Goal: Task Accomplishment & Management: Use online tool/utility

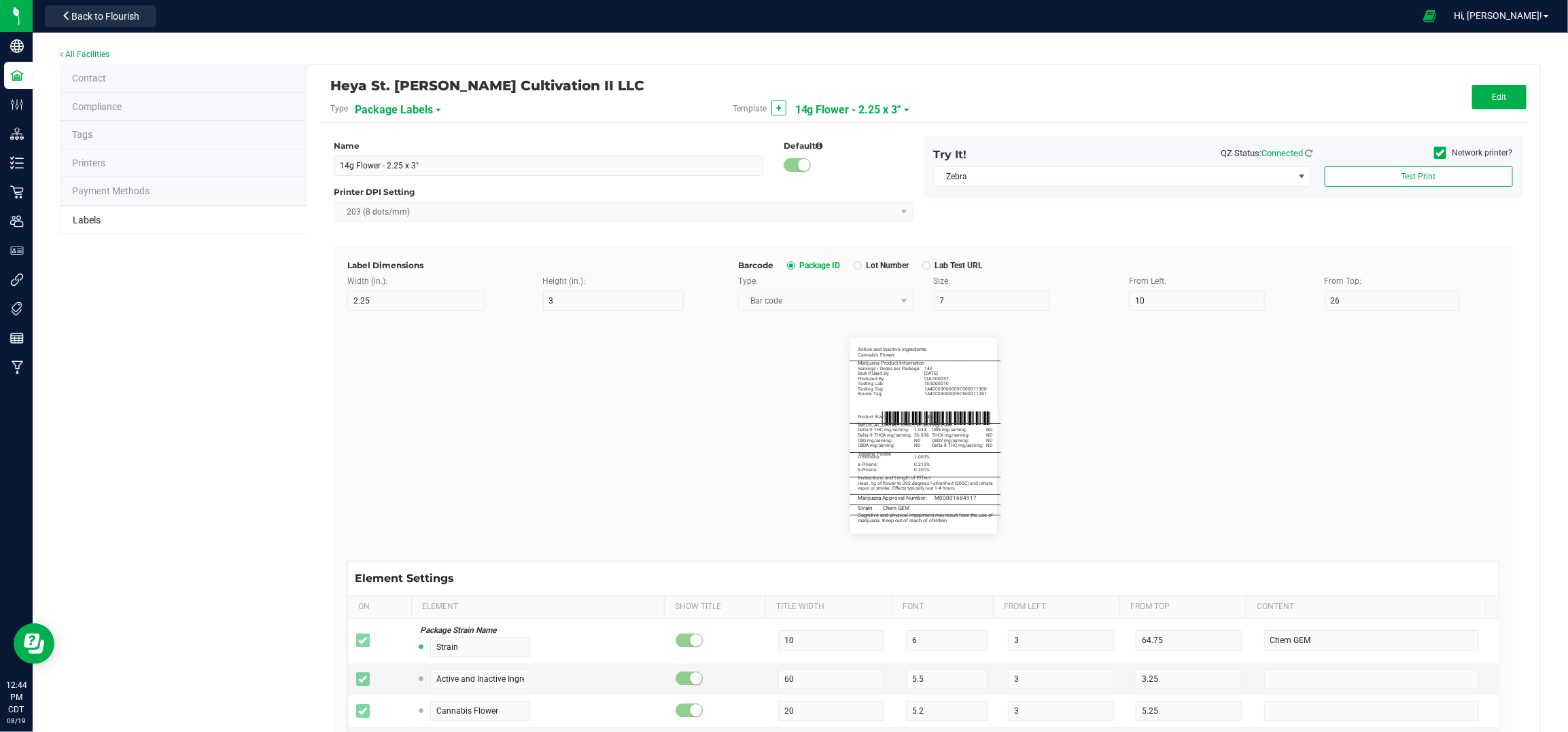
scroll to position [906, 0]
drag, startPoint x: 1491, startPoint y: 92, endPoint x: 1426, endPoint y: 305, distance: 222.7
click at [1492, 92] on span "Edit" at bounding box center [1499, 97] width 15 height 10
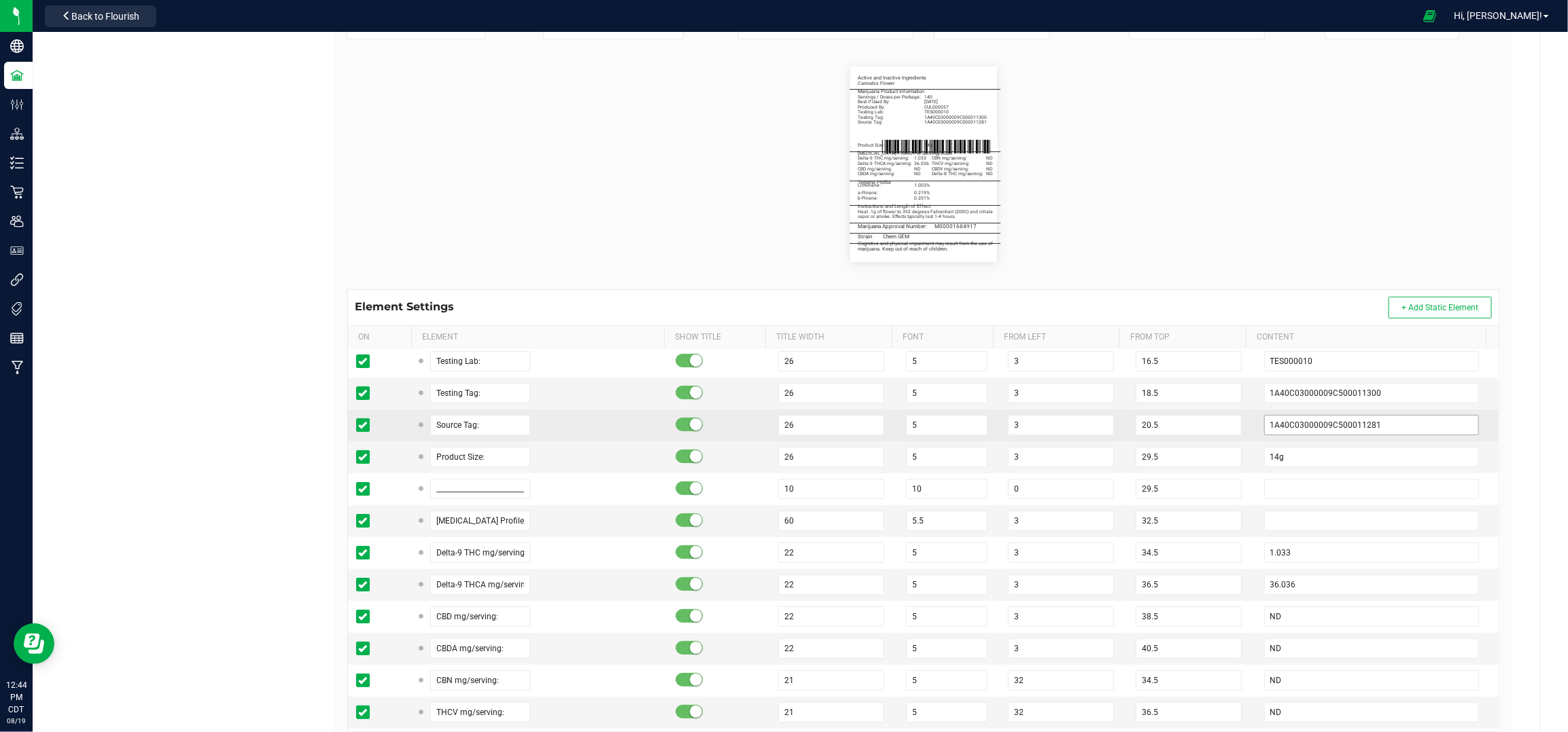
scroll to position [181, 0]
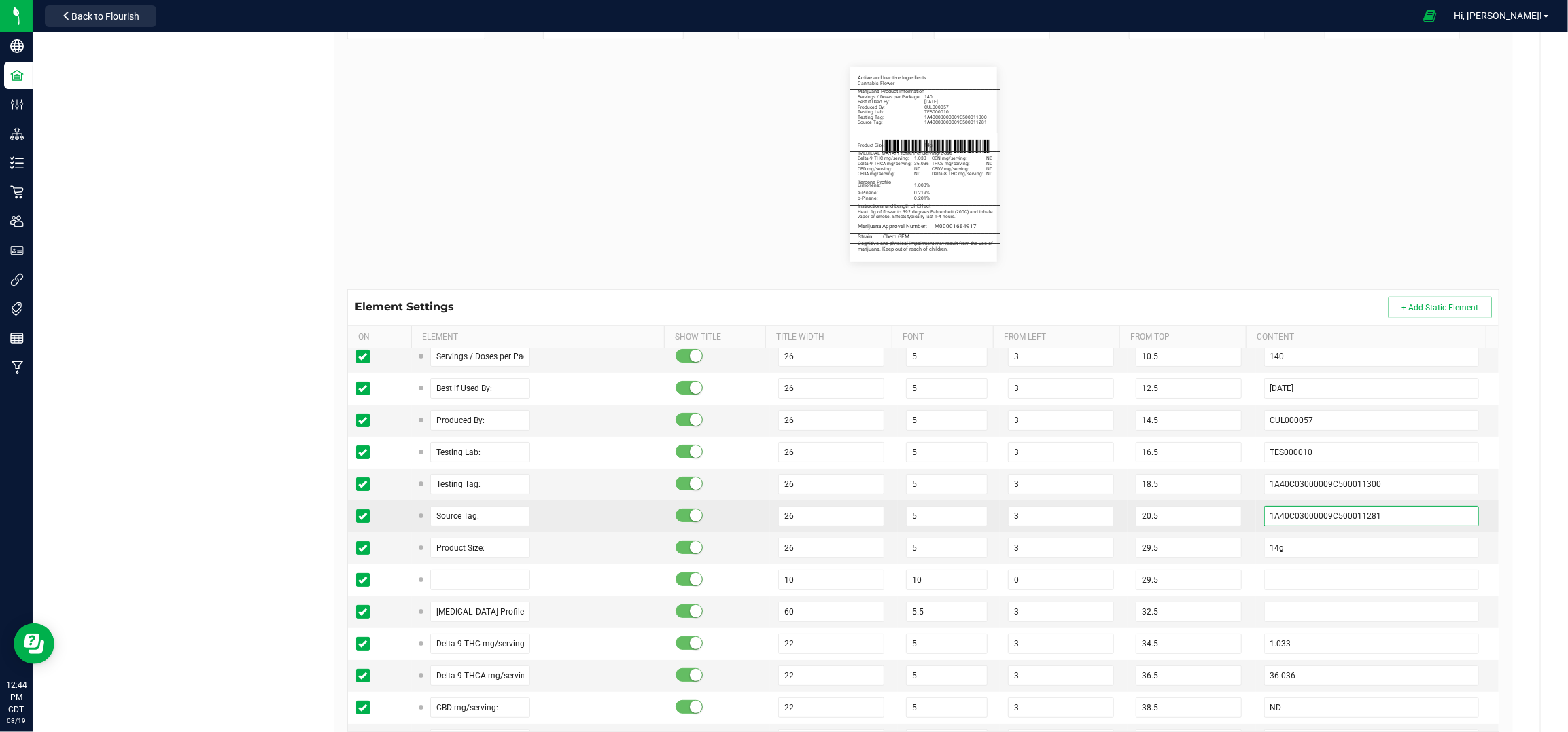
click at [1365, 525] on input "1A40C03000009C500011281" at bounding box center [1371, 516] width 215 height 21
type input "1A40C03000009C500011279"
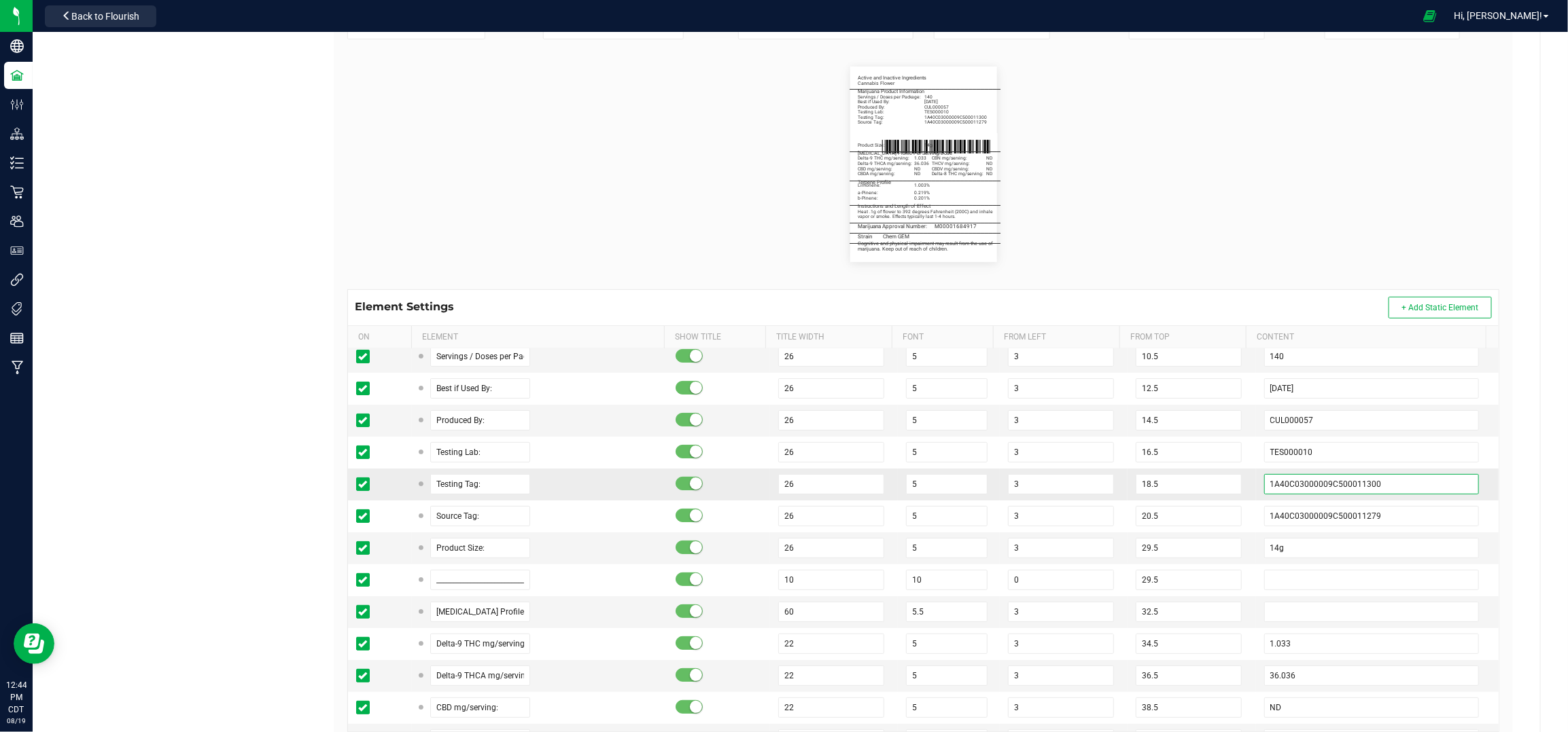
click at [1378, 489] on input "1A40C03000009C500011300" at bounding box center [1371, 484] width 215 height 21
type input "1A40C03000009C500011301"
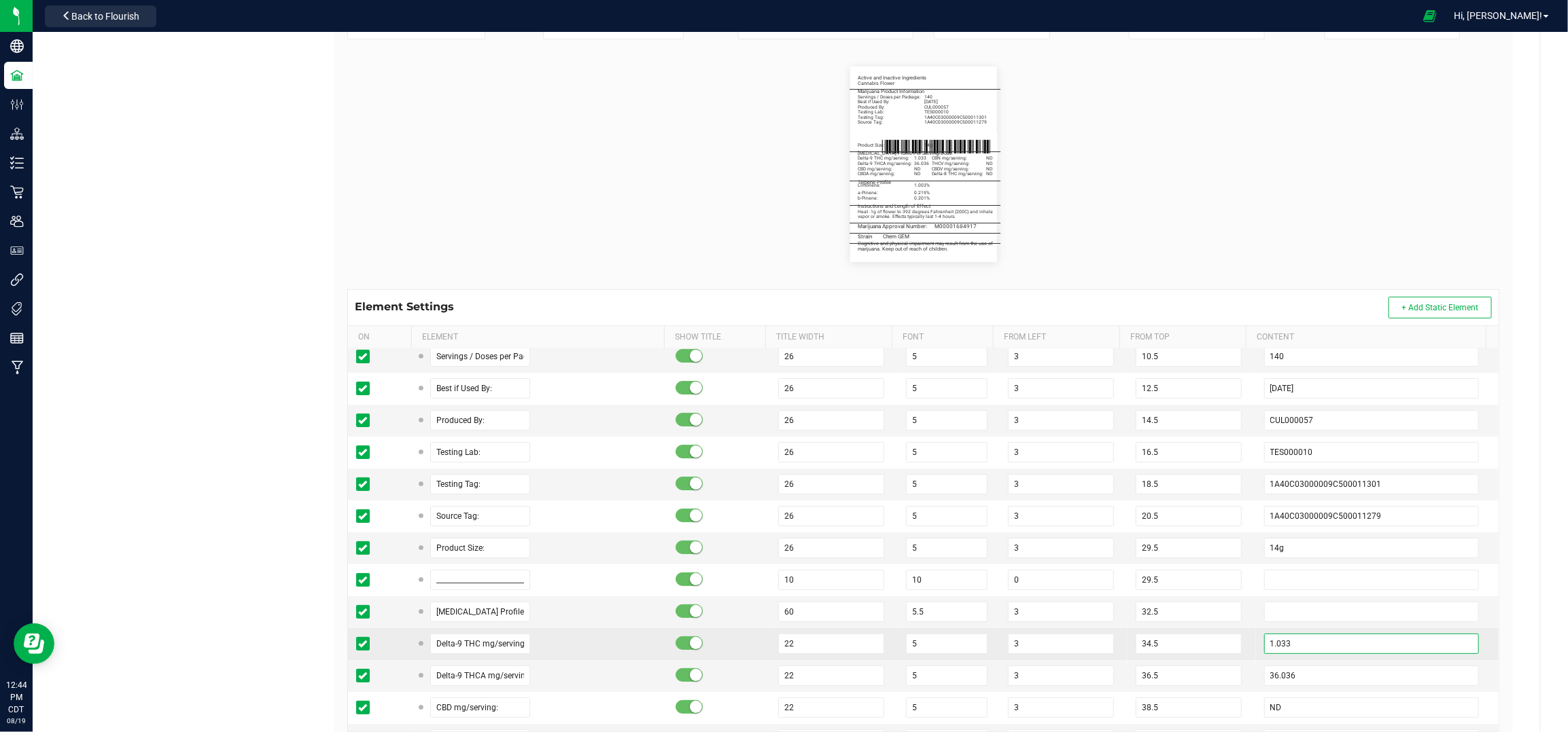
click at [1293, 645] on input "1.033" at bounding box center [1371, 644] width 215 height 21
type input "1.277"
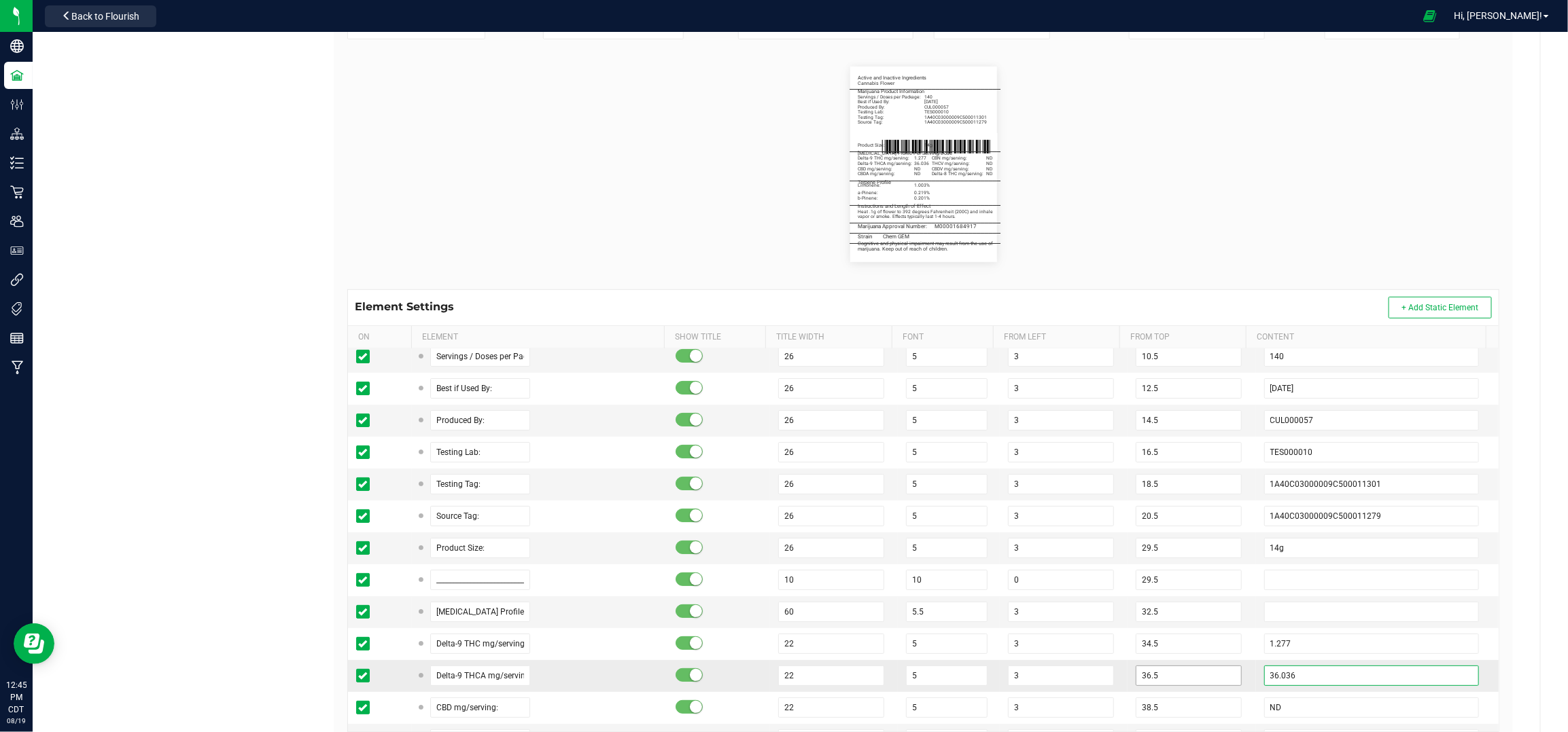
drag, startPoint x: 1289, startPoint y: 675, endPoint x: 1208, endPoint y: 673, distance: 81.0
click at [1208, 673] on tr "Delta-9 THCA mg/serving: 22 5 3 36.5 36.036" at bounding box center [923, 676] width 1151 height 32
type input "28.093"
click at [1256, 677] on td "28.093" at bounding box center [1377, 676] width 243 height 32
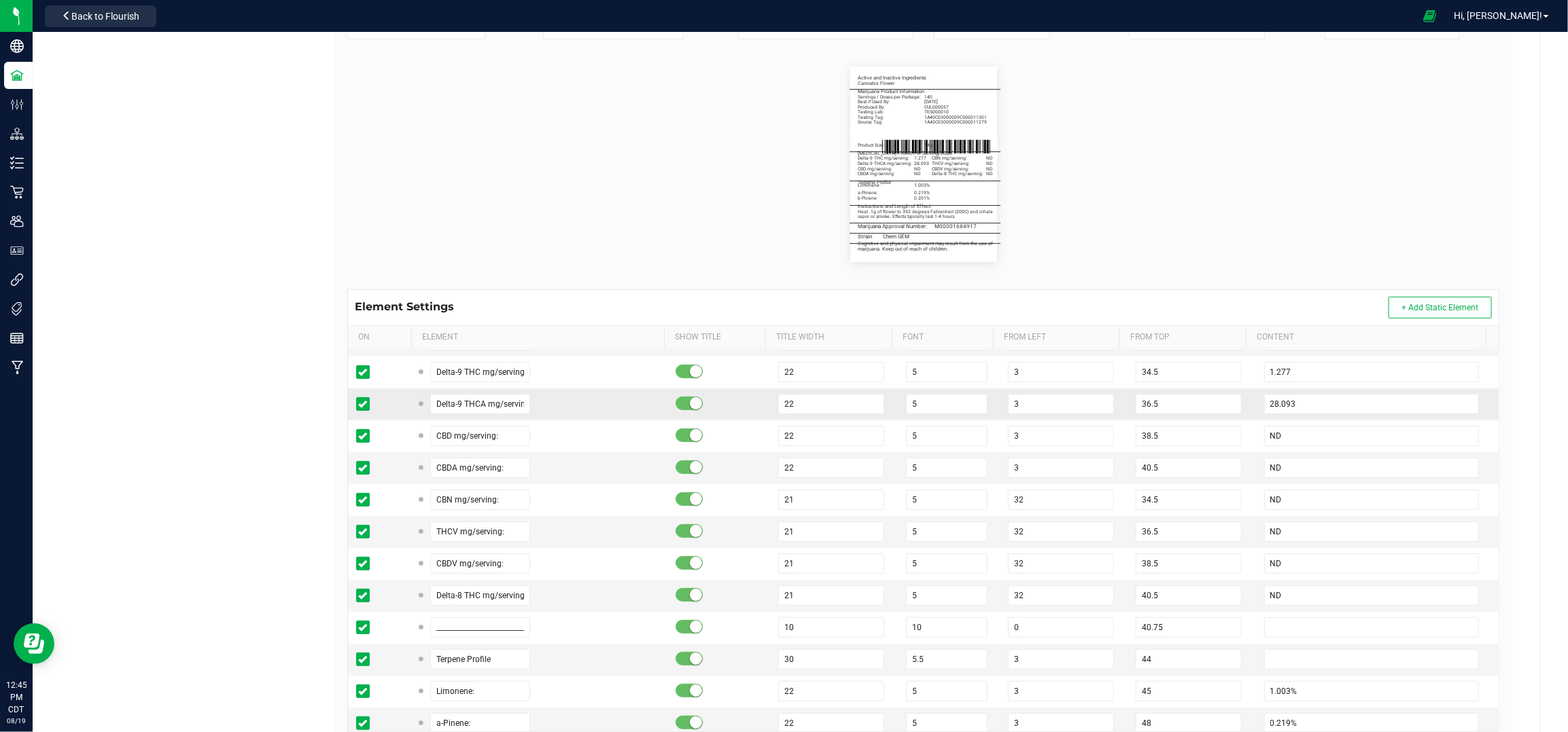
scroll to position [543, 0]
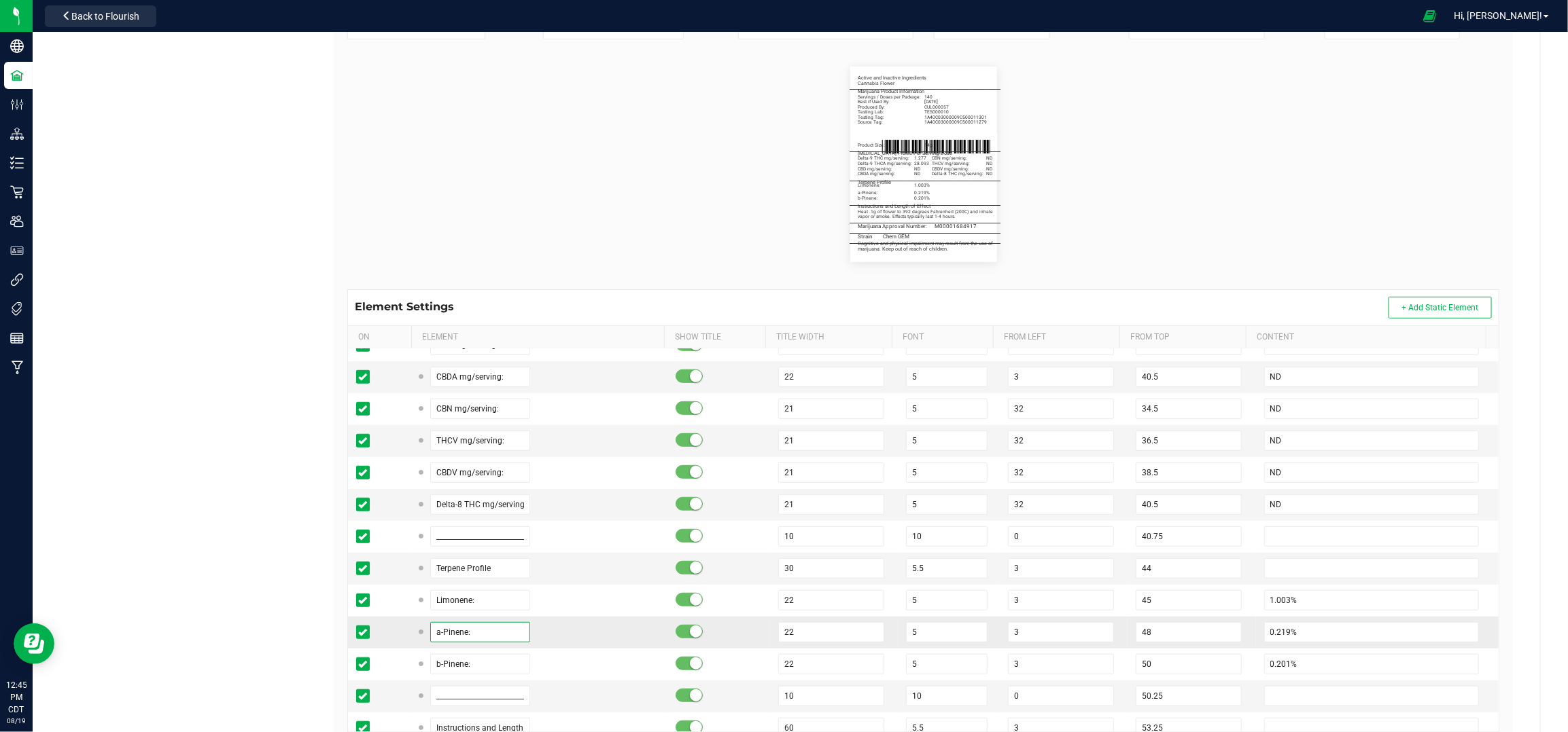
drag, startPoint x: 497, startPoint y: 636, endPoint x: 367, endPoint y: 631, distance: 130.1
click at [367, 631] on tr "a-Pinene: 22 5 3 48 0.219%" at bounding box center [923, 633] width 1151 height 32
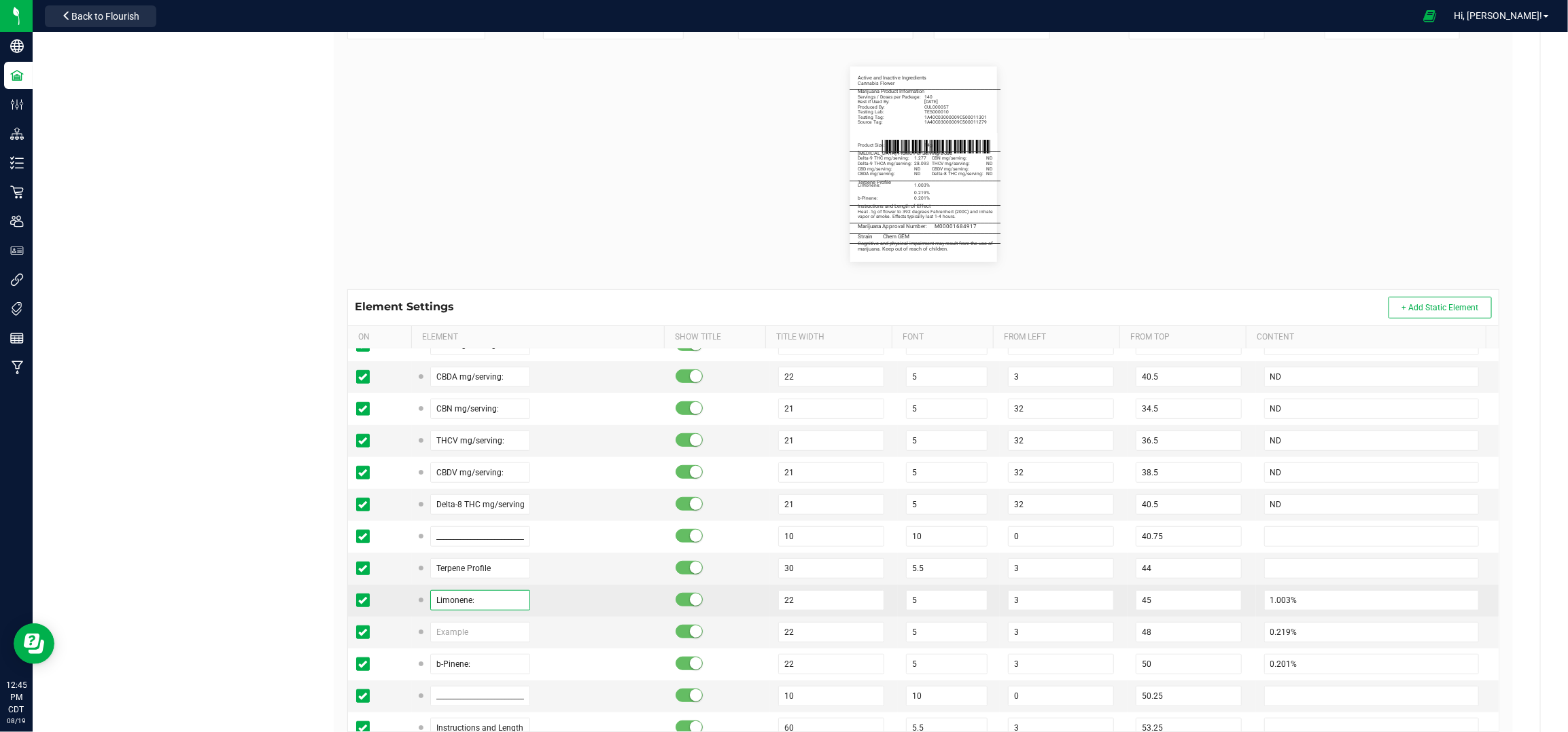
drag, startPoint x: 476, startPoint y: 600, endPoint x: 412, endPoint y: 600, distance: 64.0
click at [412, 600] on td "Limonene:" at bounding box center [540, 600] width 256 height 32
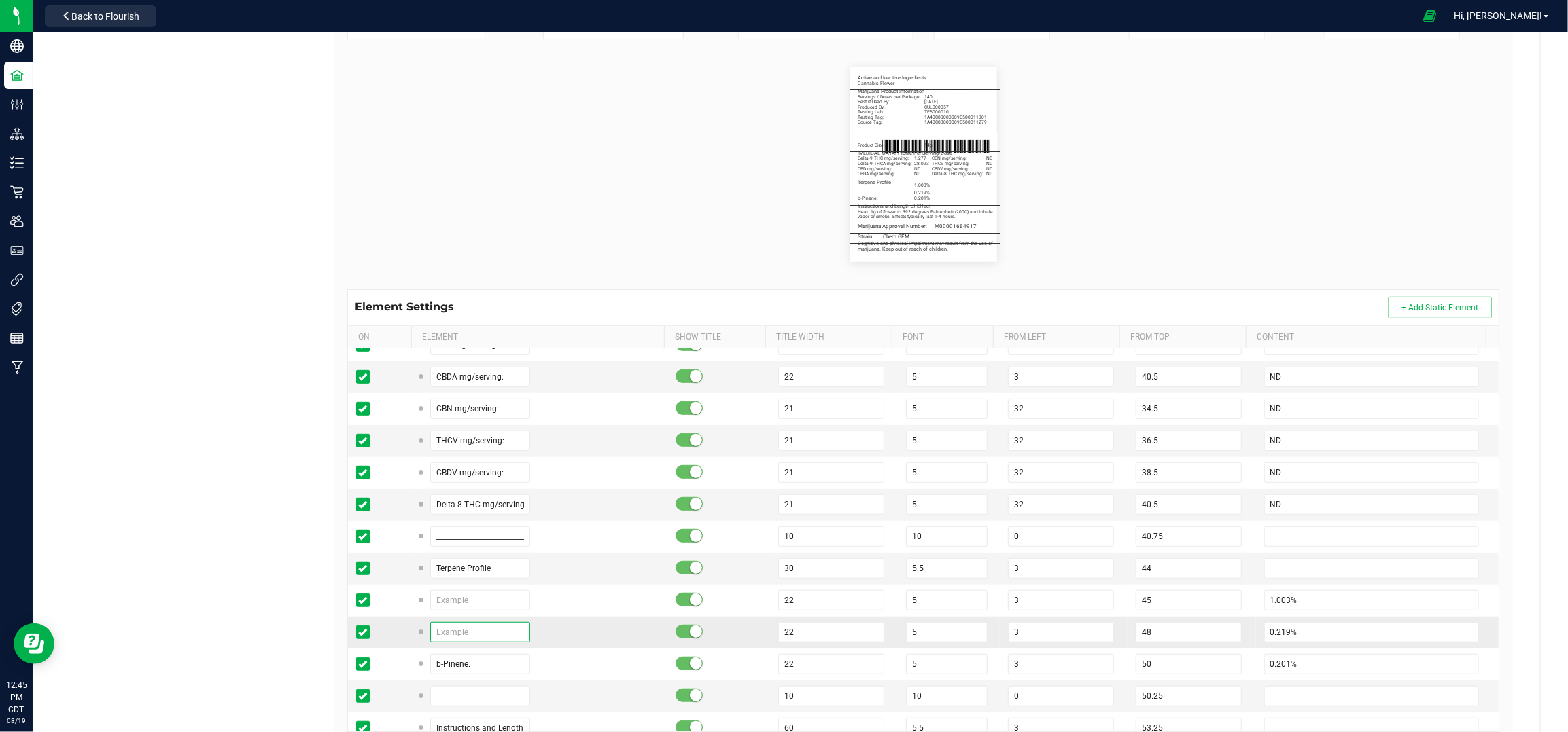
click at [451, 640] on input "text" at bounding box center [481, 632] width 100 height 21
paste input "Limonene:"
type input "Limonene:"
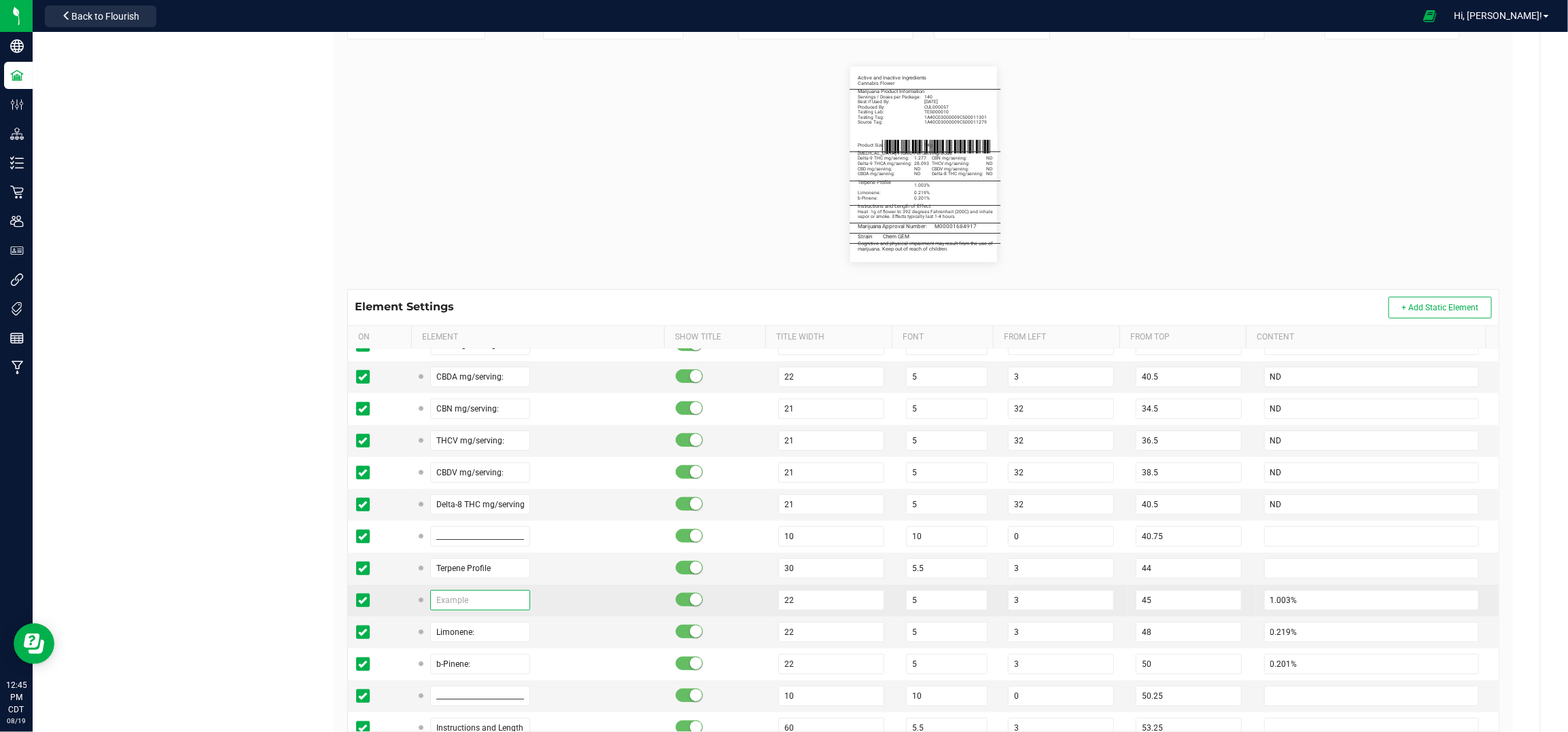
click at [457, 600] on input "text" at bounding box center [481, 600] width 100 height 21
type input "b-Caryophyllene:"
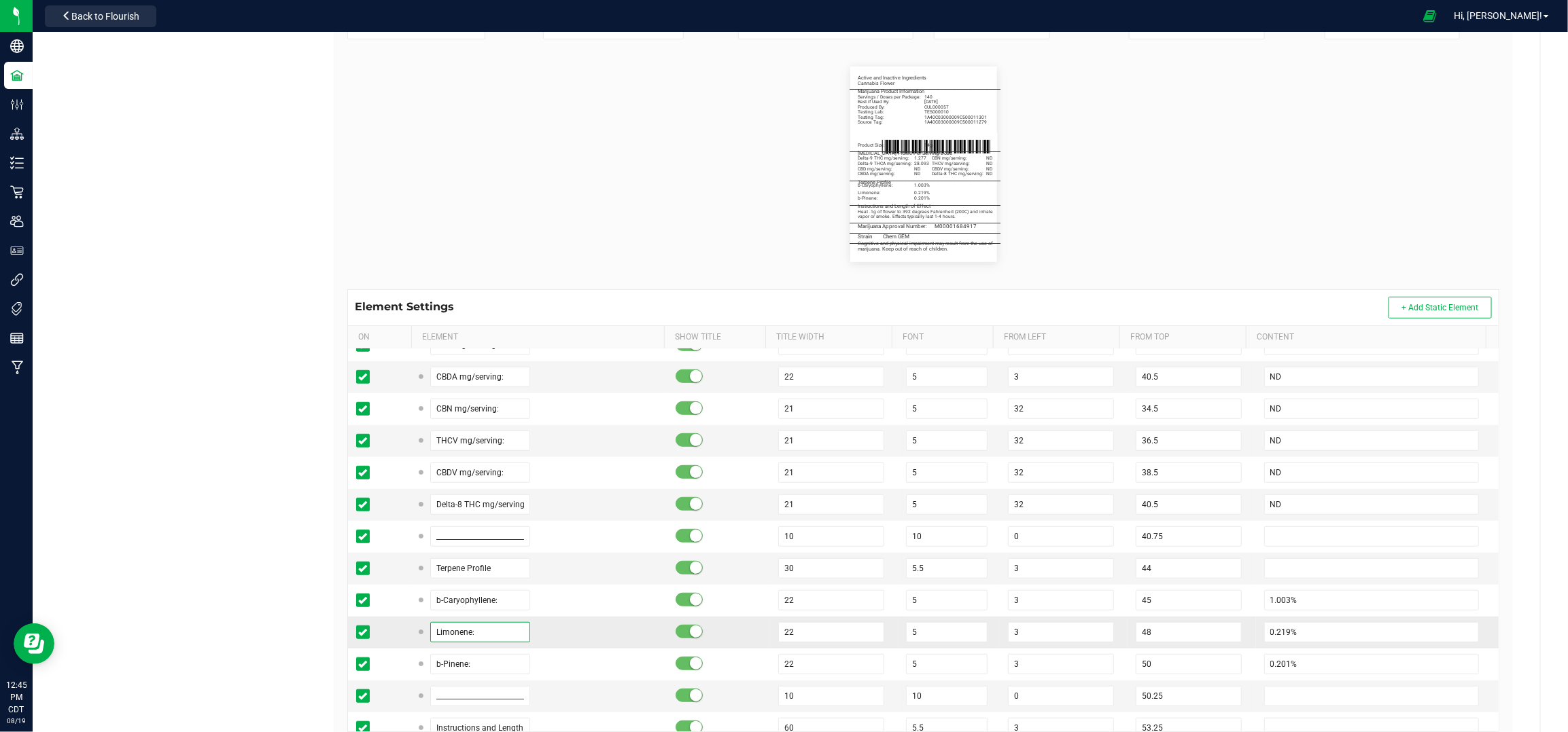
click at [485, 639] on input "Limonene:" at bounding box center [481, 632] width 100 height 21
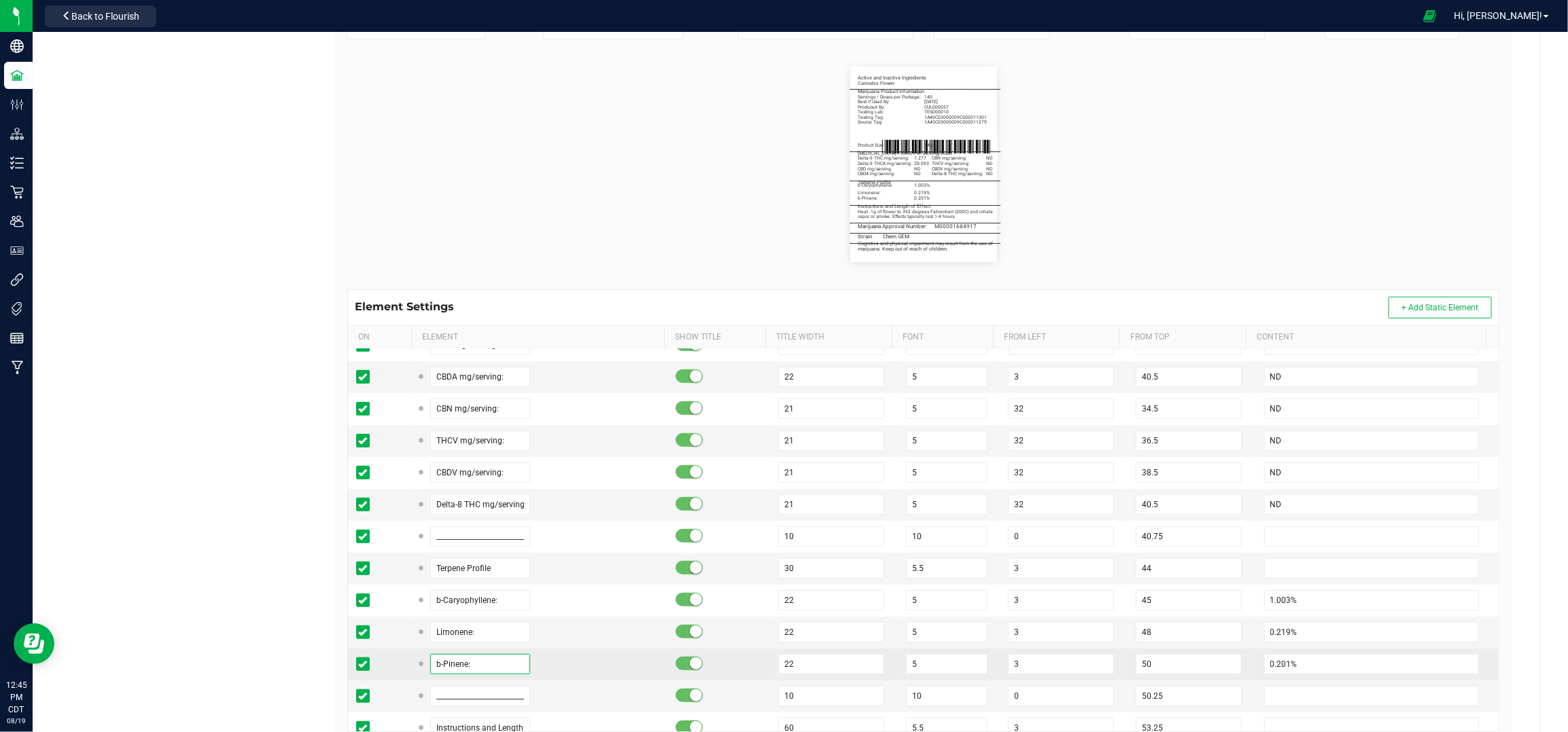
drag, startPoint x: 489, startPoint y: 665, endPoint x: 411, endPoint y: 667, distance: 78.0
click at [412, 667] on td "b-Pinene:" at bounding box center [540, 664] width 256 height 32
type input "Linalool:"
drag, startPoint x: 1277, startPoint y: 667, endPoint x: 1220, endPoint y: 664, distance: 57.1
click at [1220, 664] on tr "Linalool: 22 5 3 50 0.201%" at bounding box center [923, 664] width 1151 height 32
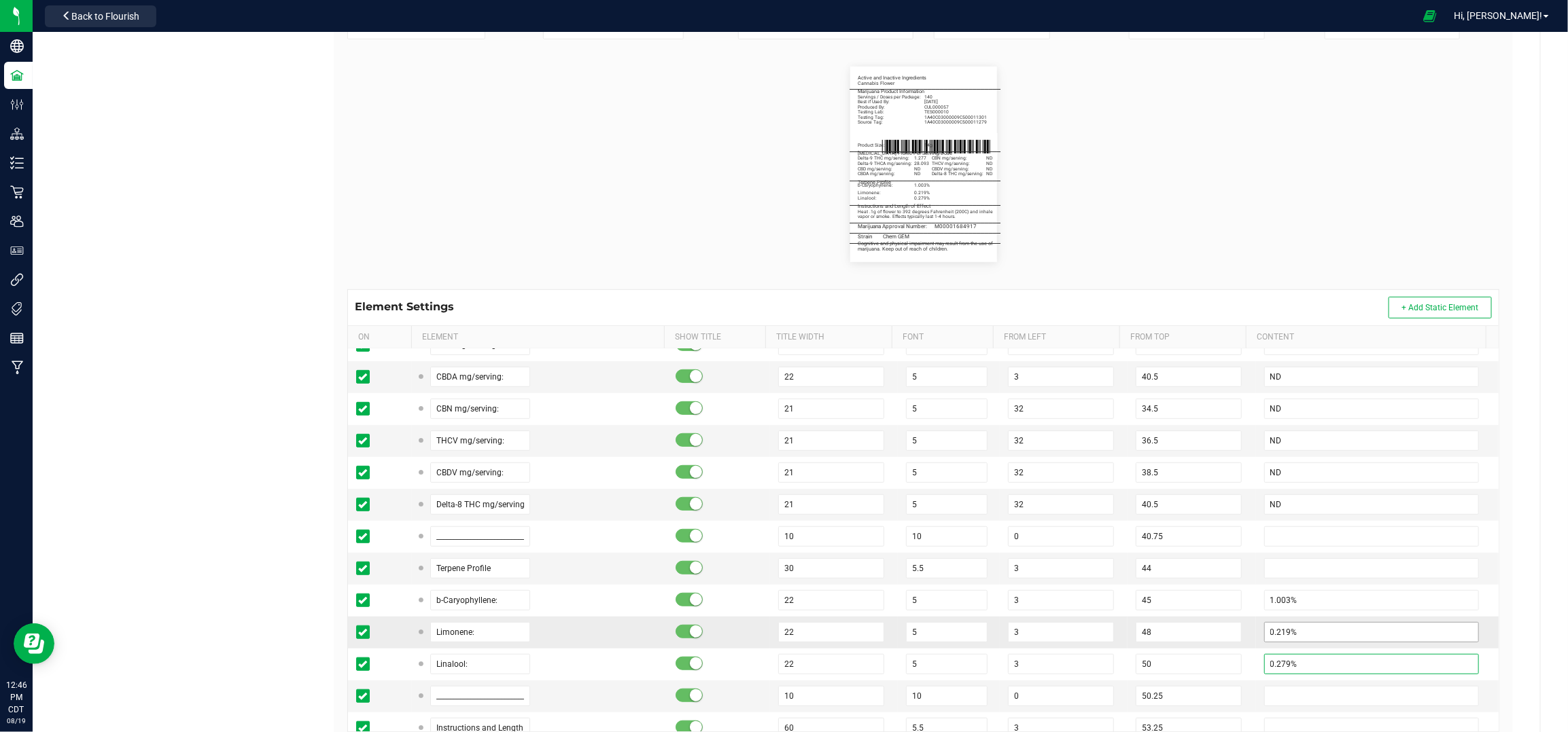
type input "0.279%"
drag, startPoint x: 1282, startPoint y: 636, endPoint x: 1240, endPoint y: 624, distance: 43.7
click at [1264, 636] on input "0.219%" at bounding box center [1371, 632] width 215 height 21
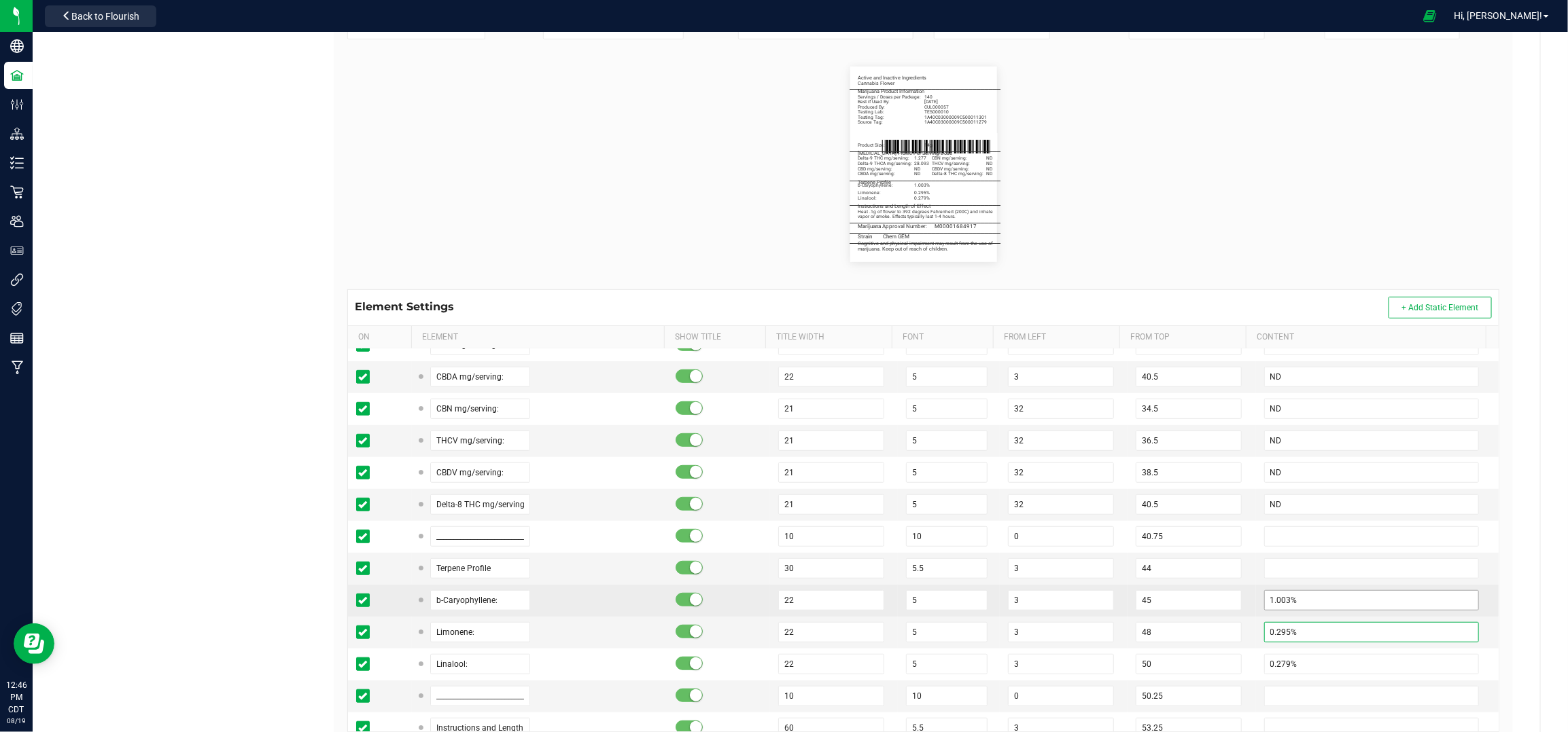
type input "0.295%"
drag, startPoint x: 1259, startPoint y: 603, endPoint x: 1236, endPoint y: 604, distance: 23.0
click at [1256, 604] on td "1.003%" at bounding box center [1377, 600] width 243 height 32
type input "0.654%"
click at [1256, 604] on td "0.654%" at bounding box center [1377, 600] width 243 height 32
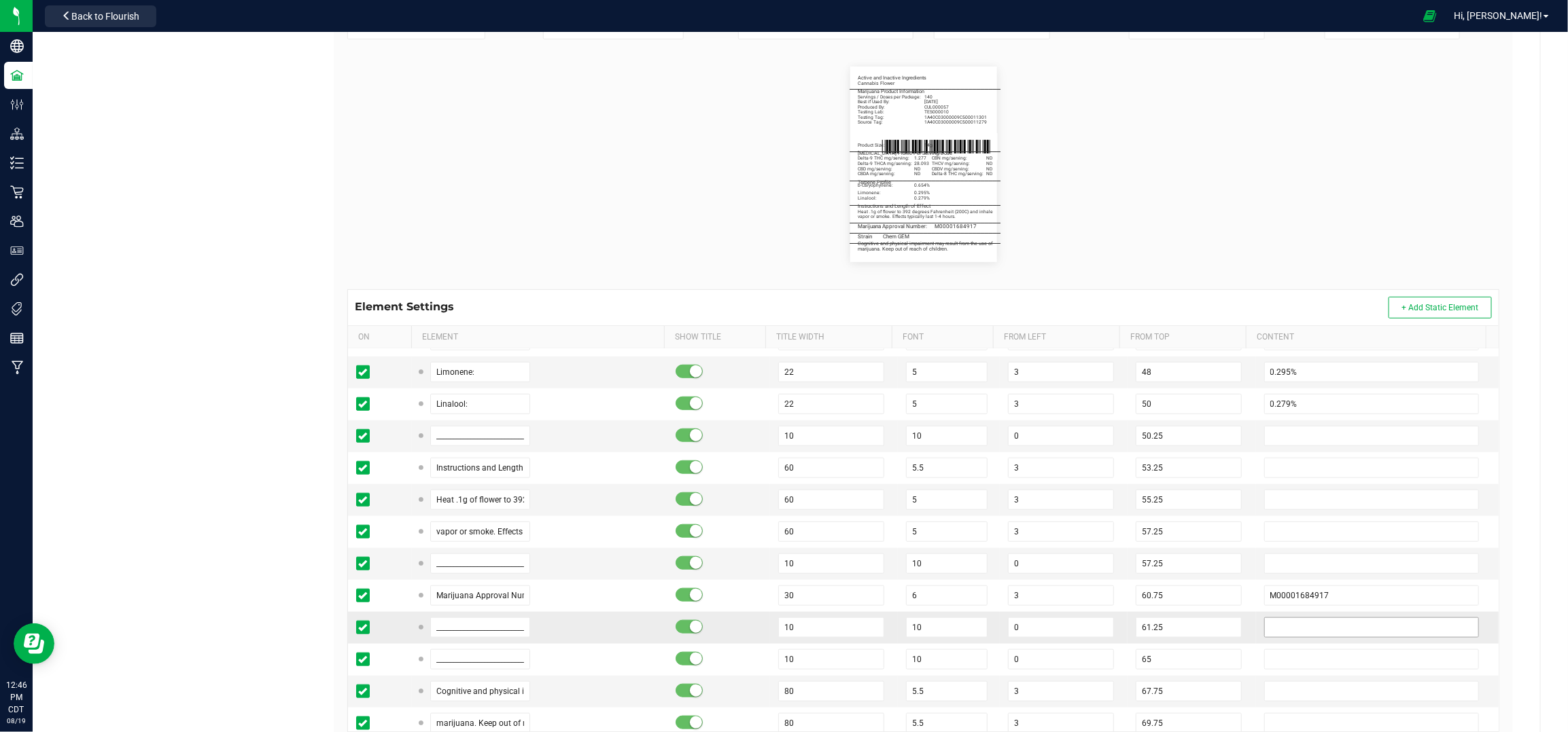
scroll to position [816, 0]
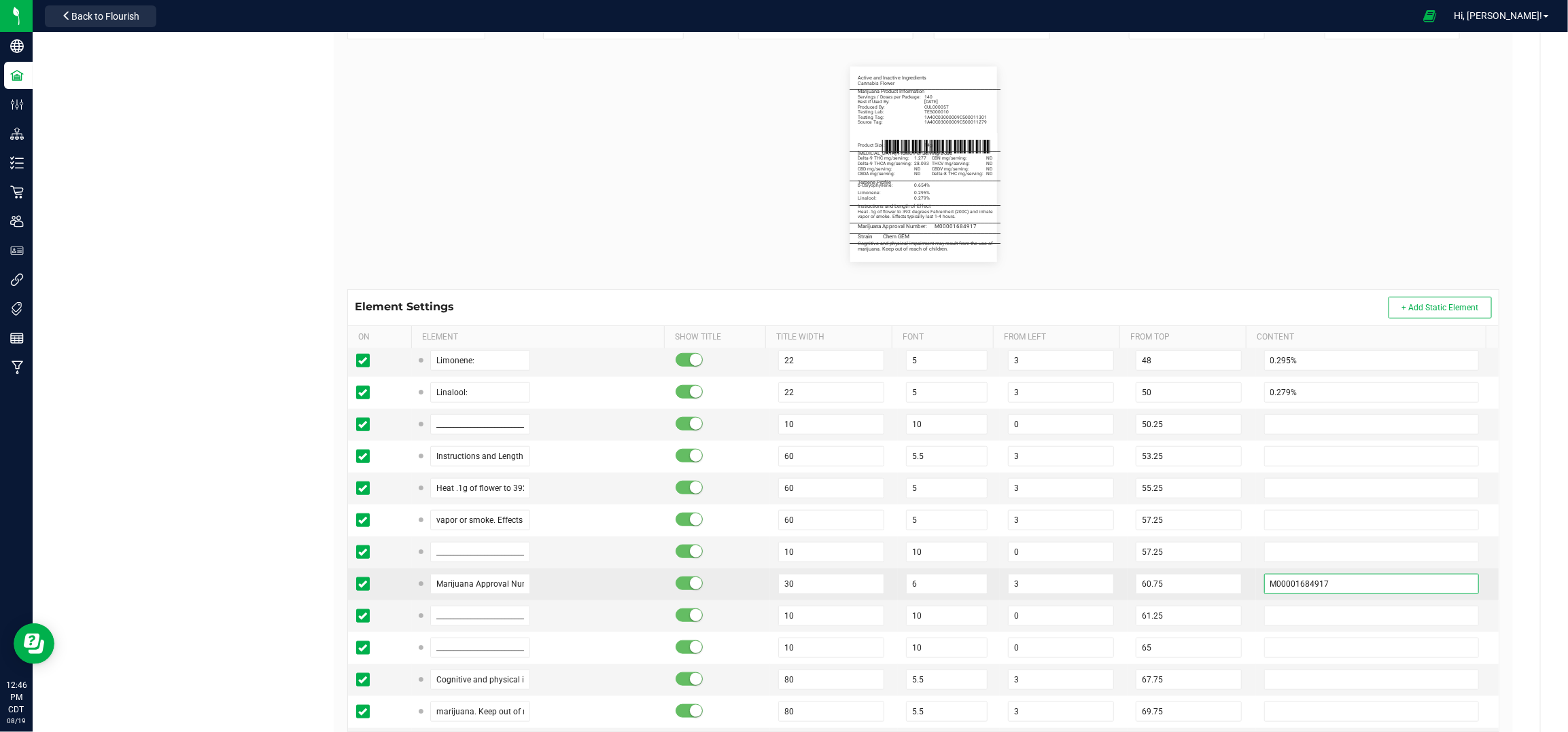
drag, startPoint x: 1316, startPoint y: 588, endPoint x: 1242, endPoint y: 591, distance: 74.1
click at [1264, 591] on input "M00001684917" at bounding box center [1371, 584] width 215 height 21
paste input "408"
type input "M00001684408"
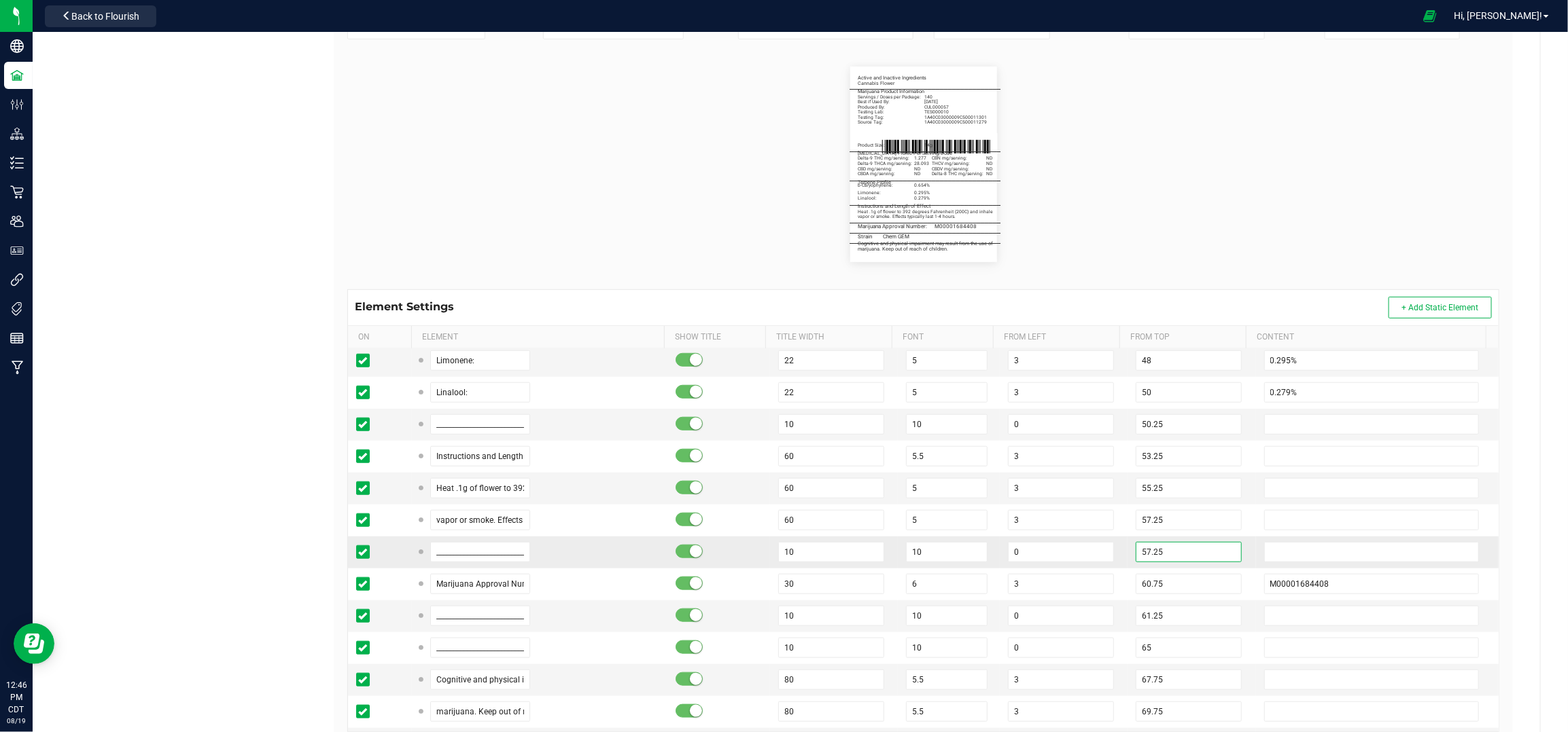
click at [1219, 553] on input "57.25" at bounding box center [1190, 552] width 106 height 21
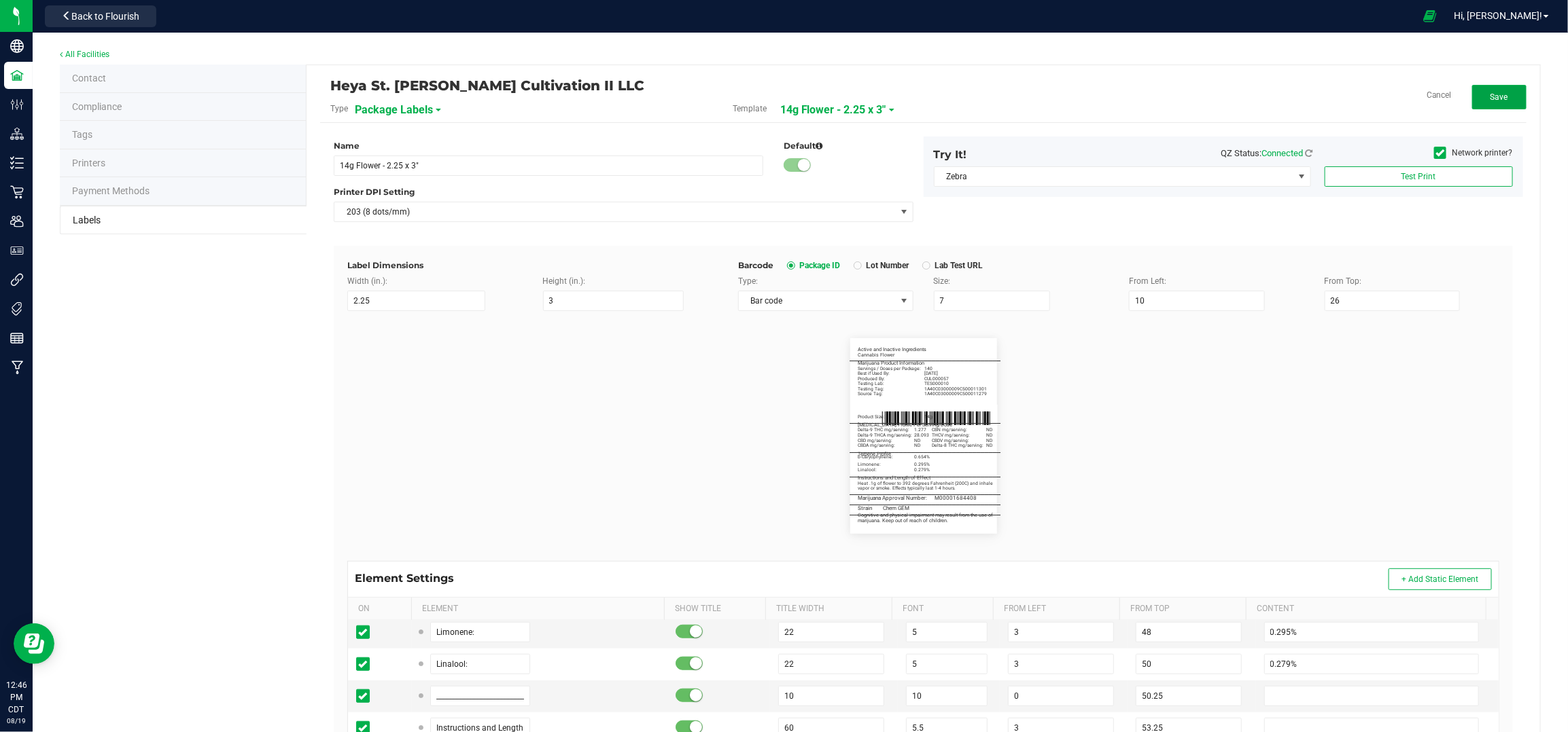
click at [1496, 100] on button "Save" at bounding box center [1499, 96] width 54 height 25
